Goal: Task Accomplishment & Management: Use online tool/utility

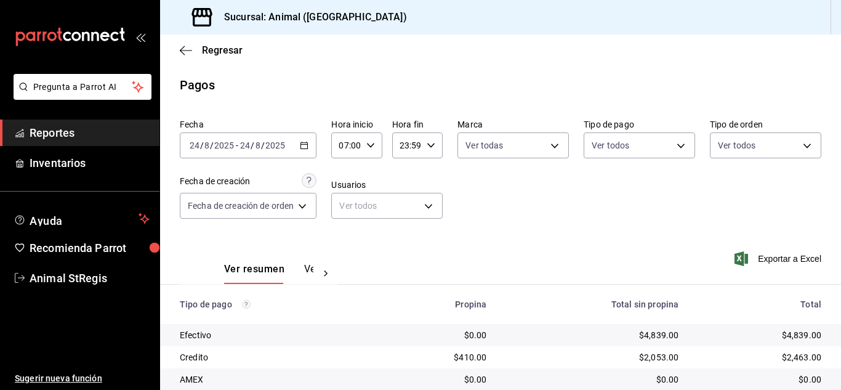
scroll to position [154, 0]
click at [636, 154] on body "Pregunta a Parrot AI Reportes Inventarios Ayuda Recomienda Parrot Animal StRegi…" at bounding box center [420, 195] width 841 height 390
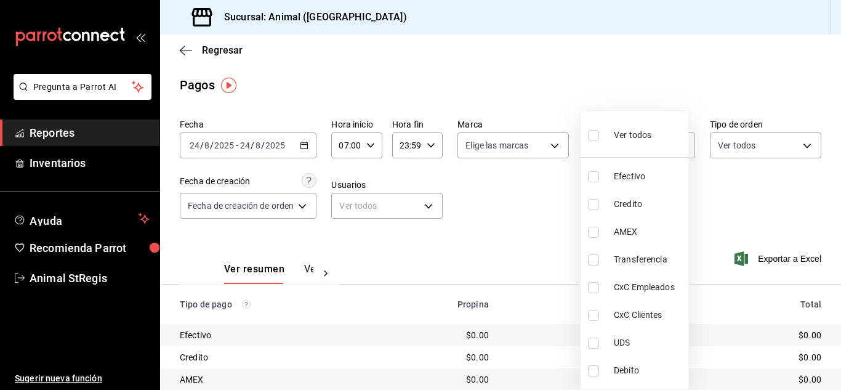
drag, startPoint x: 591, startPoint y: 140, endPoint x: 527, endPoint y: 186, distance: 79.0
click at [589, 142] on label at bounding box center [596, 135] width 16 height 18
click at [589, 141] on input "checkbox" at bounding box center [593, 135] width 11 height 11
checkbox input "false"
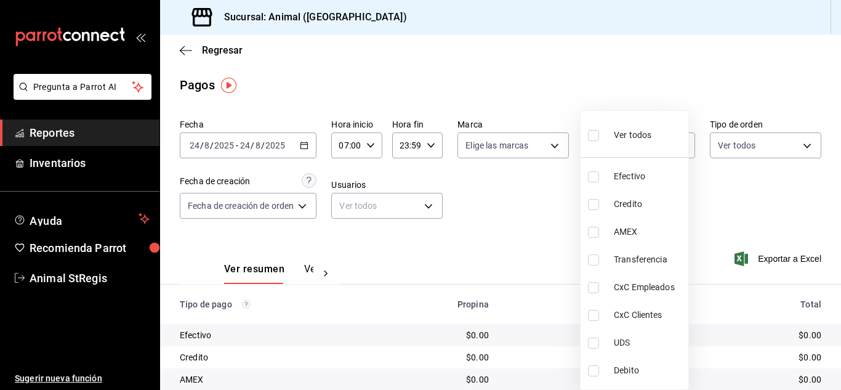
checkbox input "false"
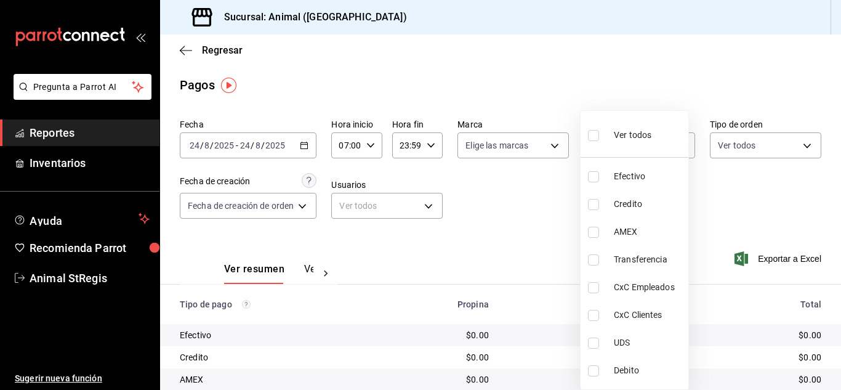
checkbox input "false"
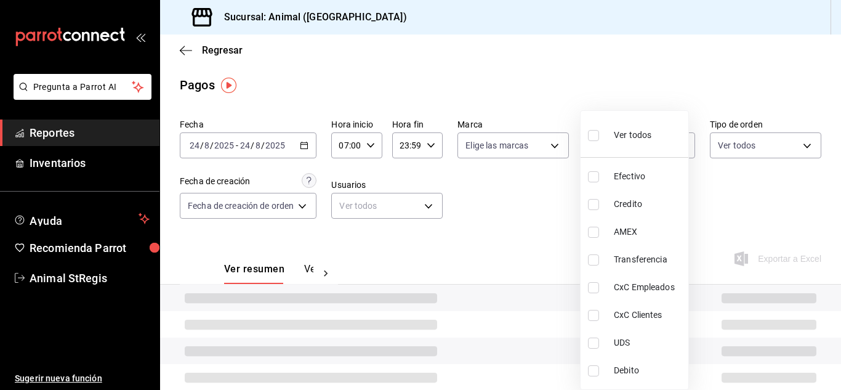
click at [527, 186] on div at bounding box center [420, 195] width 841 height 390
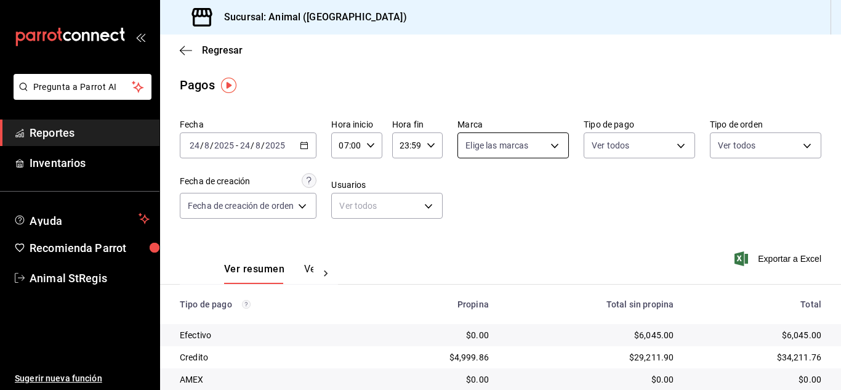
click at [544, 147] on body "Pregunta a Parrot AI Reportes Inventarios Ayuda Recomienda Parrot Animal StRegi…" at bounding box center [420, 195] width 841 height 390
click at [471, 192] on input "checkbox" at bounding box center [469, 193] width 11 height 11
checkbox input "true"
type input "3f39fcdc-c8c4-4fff-883a-47b345d9391c"
checkbox input "true"
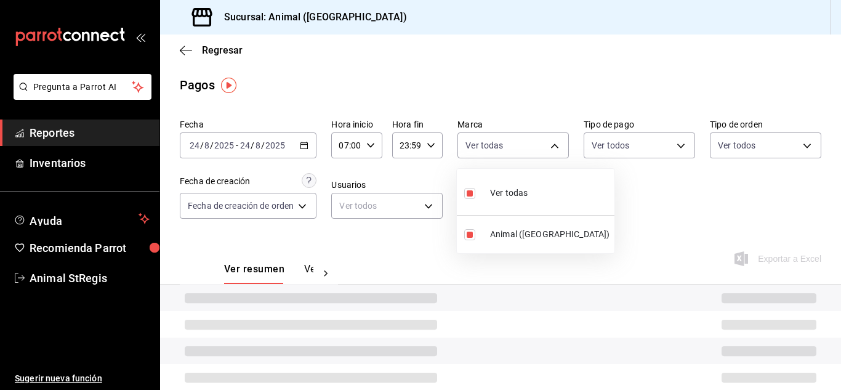
click at [690, 177] on div at bounding box center [420, 195] width 841 height 390
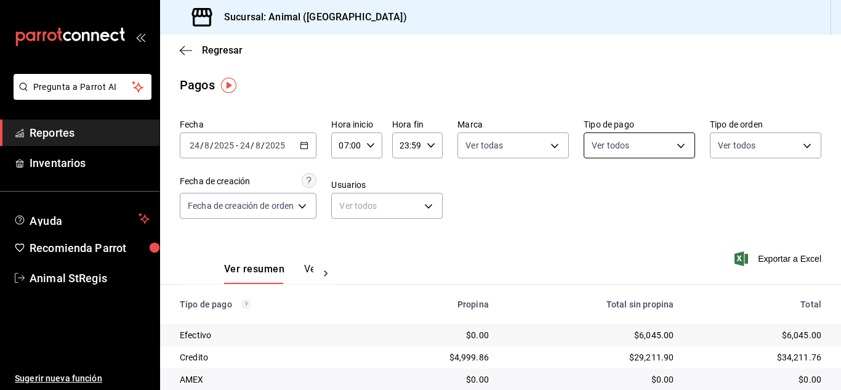
click at [639, 148] on body "Pregunta a Parrot AI Reportes Inventarios Ayuda Recomienda Parrot Animal StRegi…" at bounding box center [420, 195] width 841 height 390
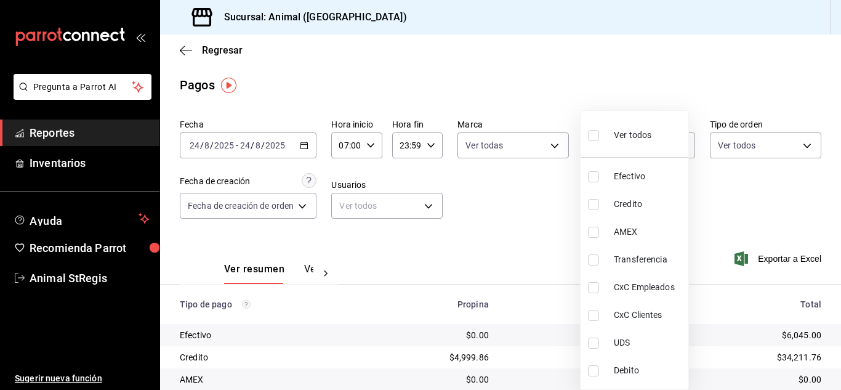
click at [597, 136] on input "checkbox" at bounding box center [593, 135] width 11 height 11
checkbox input "true"
type input "5a0f3365-d715-4940-adc4-656debb7822a,fc07b02b-84a7-4dba-9bff-98bba82b1290,ff2b0…"
checkbox input "true"
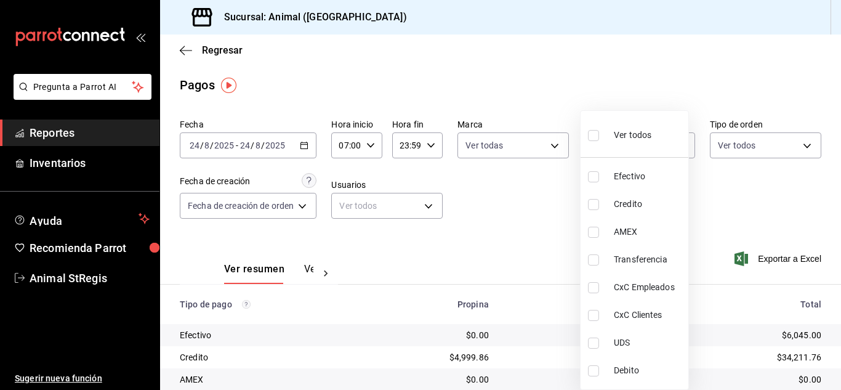
checkbox input "true"
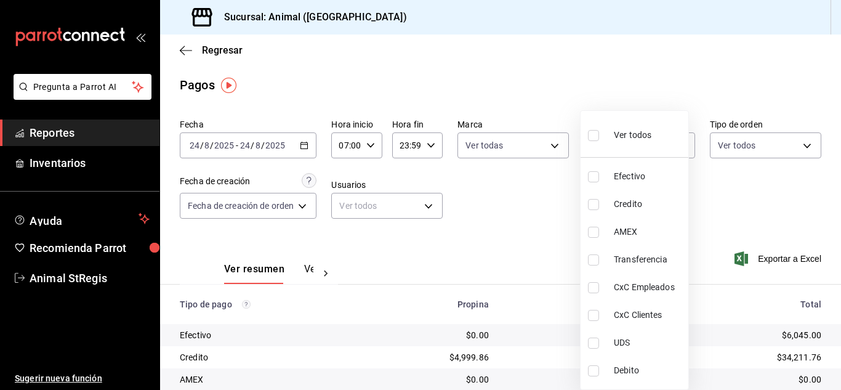
checkbox input "true"
click at [487, 237] on div at bounding box center [420, 195] width 841 height 390
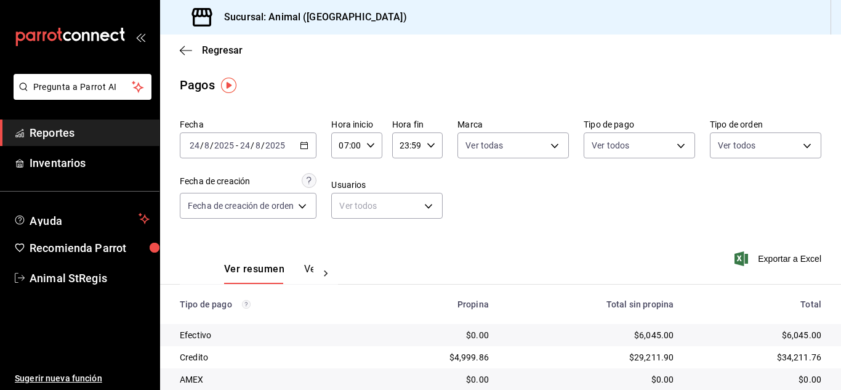
click at [800, 78] on div "Pagos" at bounding box center [500, 85] width 681 height 18
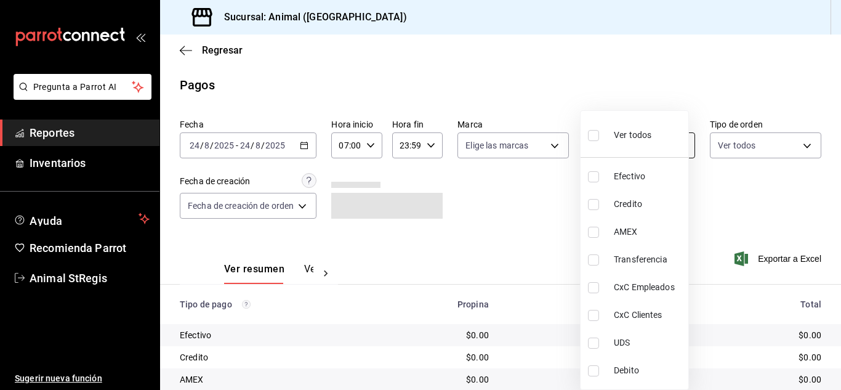
click at [623, 140] on body "Pregunta a Parrot AI Reportes Inventarios Ayuda Recomienda Parrot Animal StRegi…" at bounding box center [420, 195] width 841 height 390
click at [596, 132] on input "checkbox" at bounding box center [593, 135] width 11 height 11
checkbox input "true"
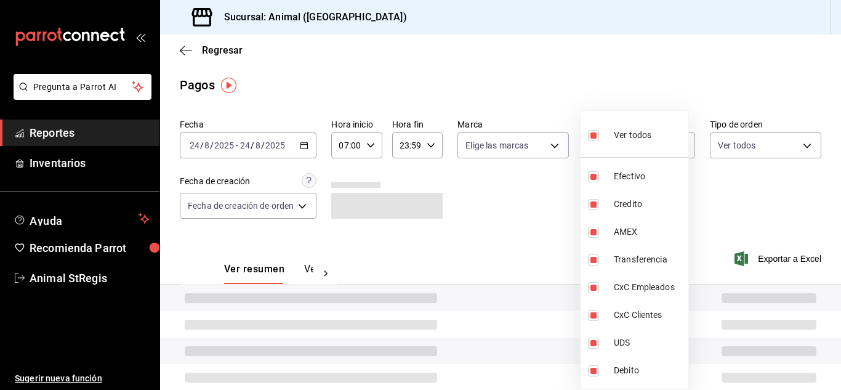
type input "5a0f3365-d715-4940-adc4-656debb7822a,fc07b02b-84a7-4dba-9bff-98bba82b1290,ff2b0…"
checkbox input "true"
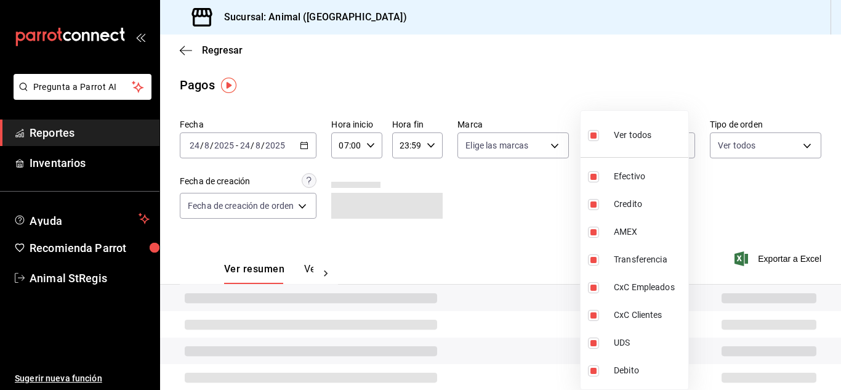
checkbox input "true"
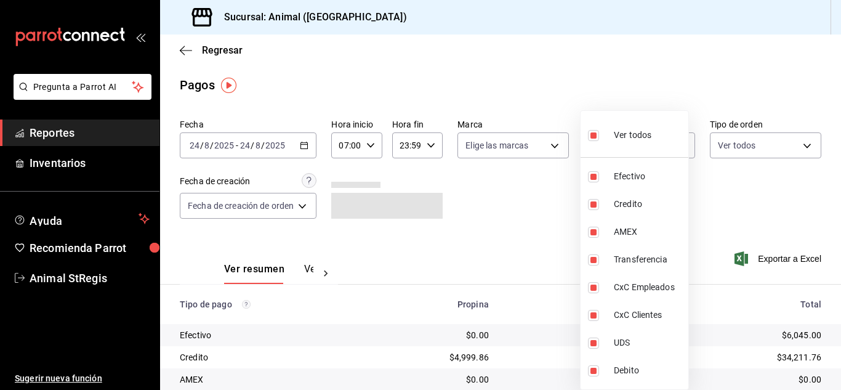
click at [500, 144] on div at bounding box center [420, 195] width 841 height 390
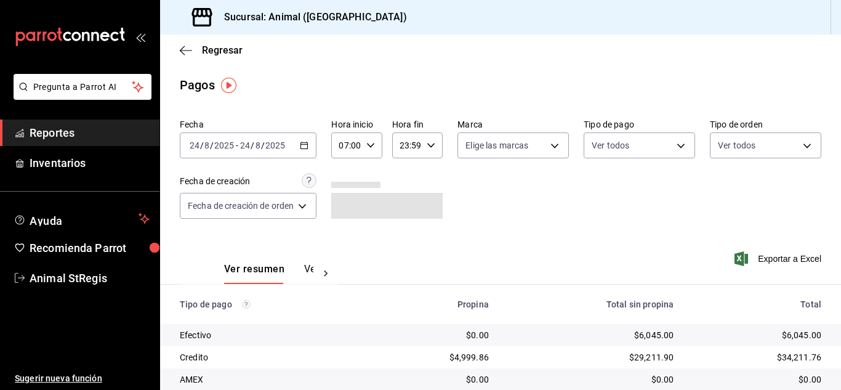
click at [500, 145] on body "Pregunta a Parrot AI Reportes Inventarios Ayuda Recomienda Parrot Animal StRegi…" at bounding box center [420, 195] width 841 height 390
click at [471, 194] on input "checkbox" at bounding box center [469, 193] width 11 height 11
checkbox input "true"
type input "3f39fcdc-c8c4-4fff-883a-47b345d9391c"
checkbox input "true"
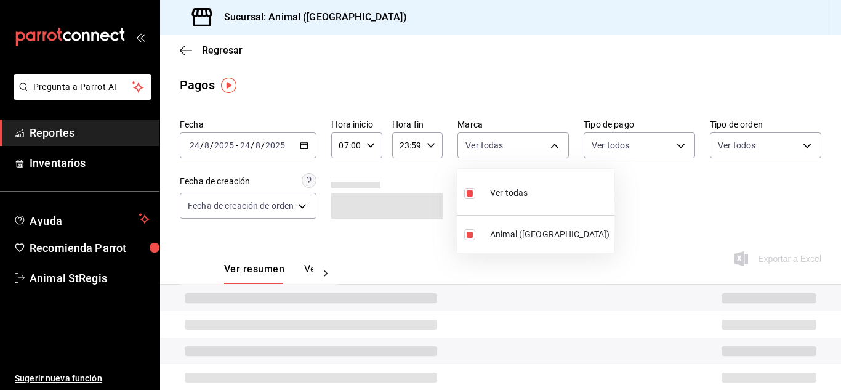
click at [758, 193] on div at bounding box center [420, 195] width 841 height 390
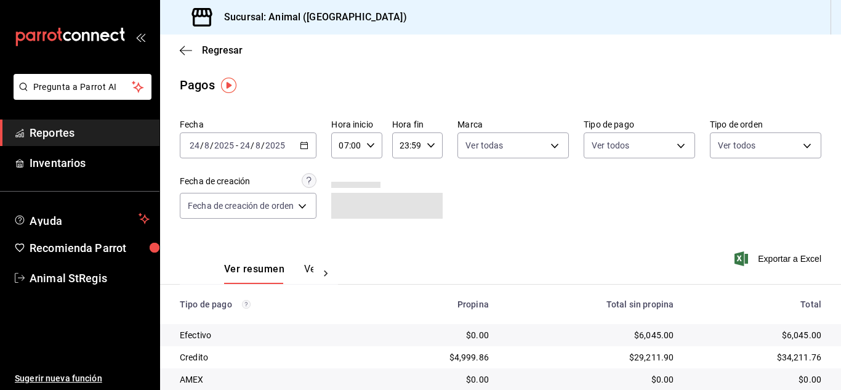
click at [551, 107] on main "Regresar Pagos Fecha 2025-08-24 24 / 8 / 2025 - 2025-08-24 24 / 8 / 2025 Hora i…" at bounding box center [500, 288] width 681 height 509
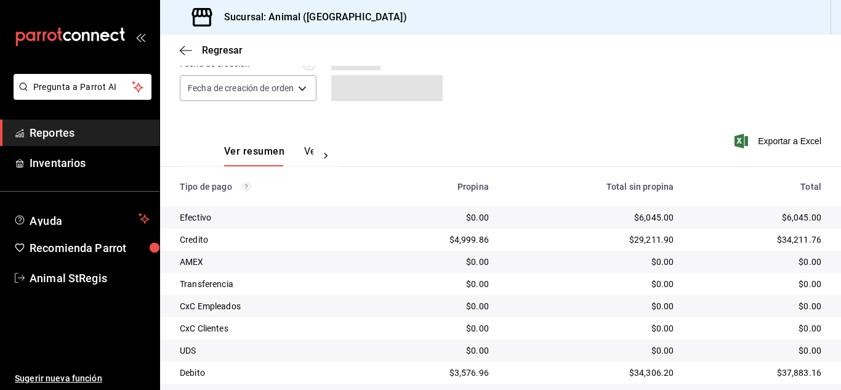
scroll to position [152, 0]
